Goal: Navigation & Orientation: Find specific page/section

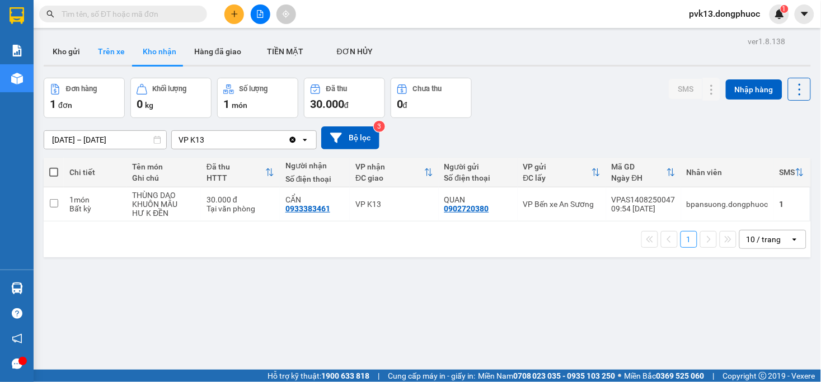
click at [104, 55] on button "Trên xe" at bounding box center [111, 51] width 45 height 27
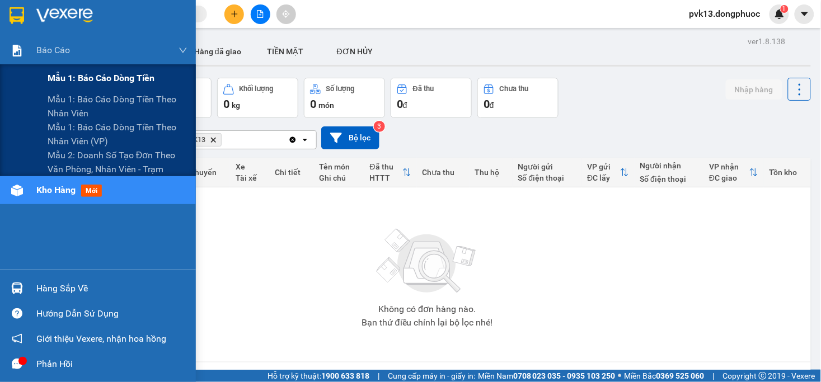
click at [96, 83] on span "Mẫu 1: Báo cáo dòng tiền" at bounding box center [101, 78] width 107 height 14
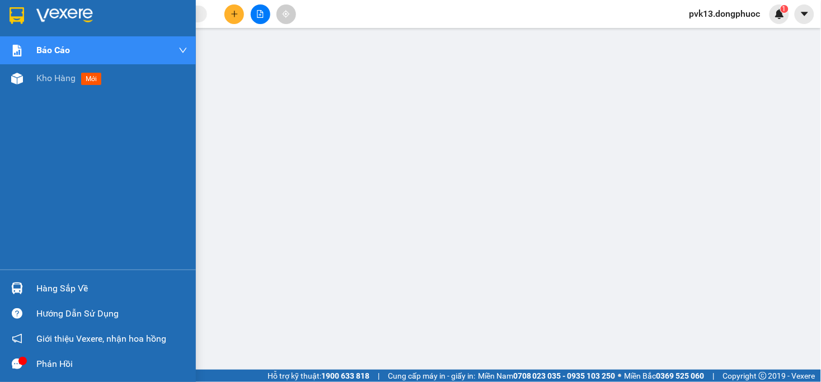
click at [62, 82] on span "Kho hàng" at bounding box center [55, 78] width 39 height 11
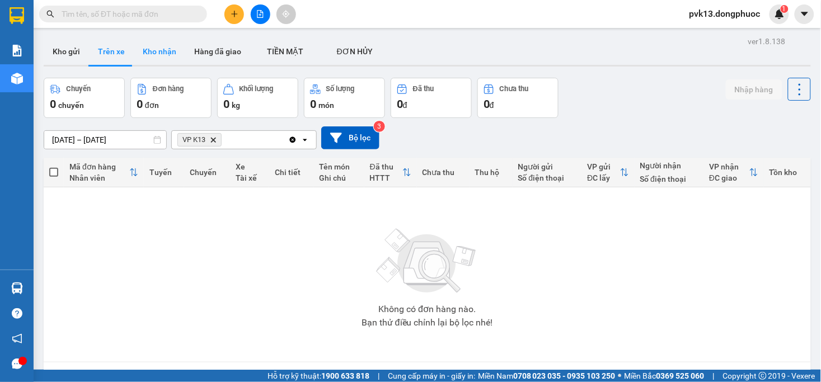
click at [142, 49] on button "Kho nhận" at bounding box center [159, 51] width 51 height 27
